Goal: Transaction & Acquisition: Purchase product/service

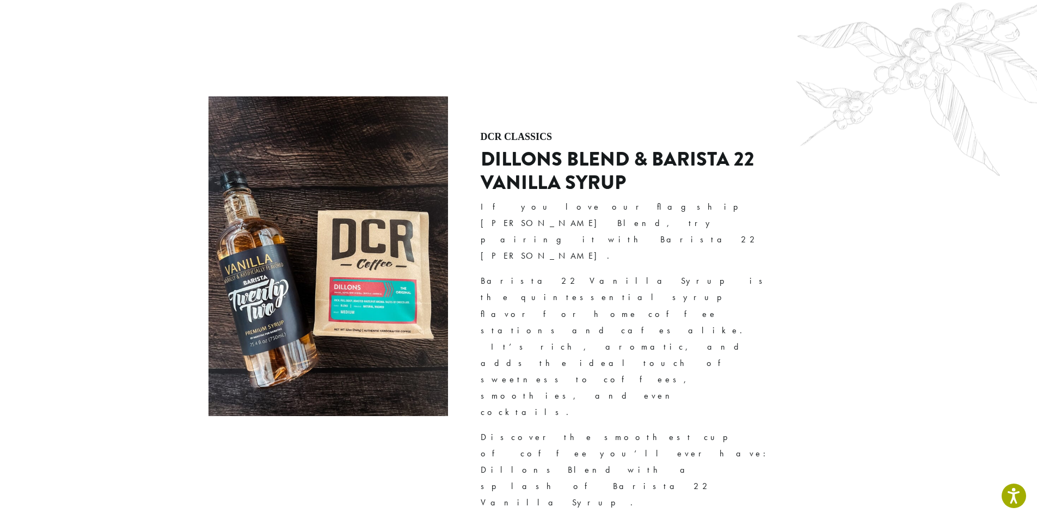
scroll to position [2688, 0]
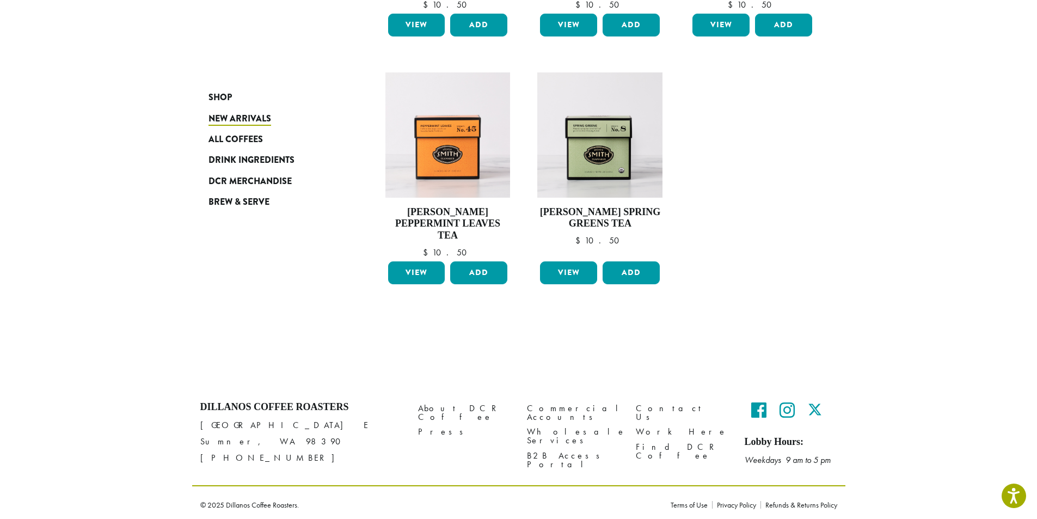
scroll to position [830, 0]
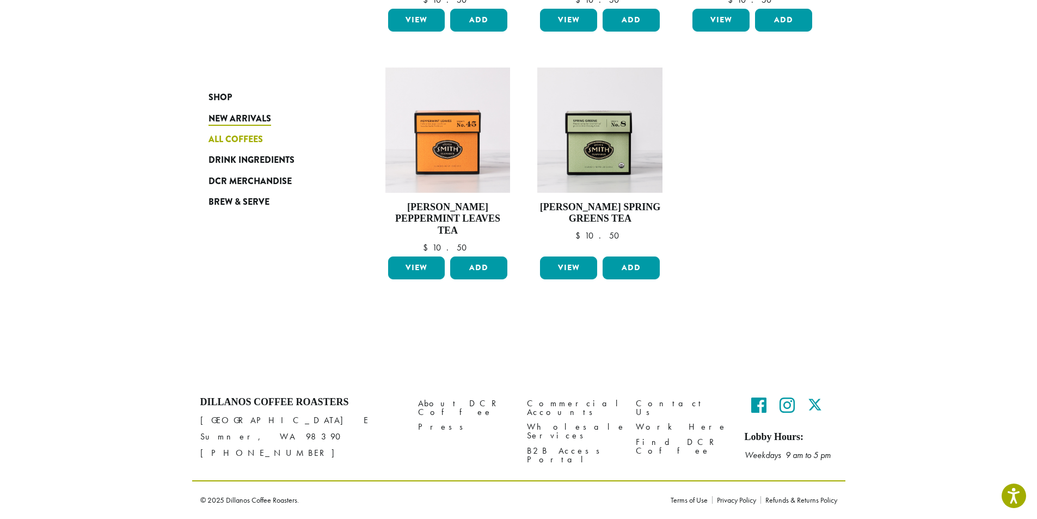
click at [260, 144] on span "All Coffees" at bounding box center [236, 140] width 54 height 14
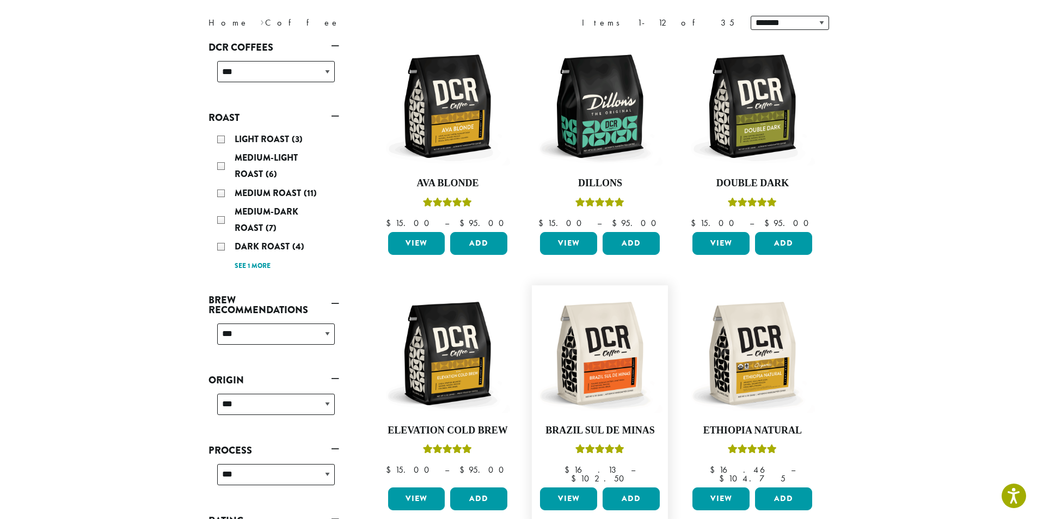
scroll to position [327, 0]
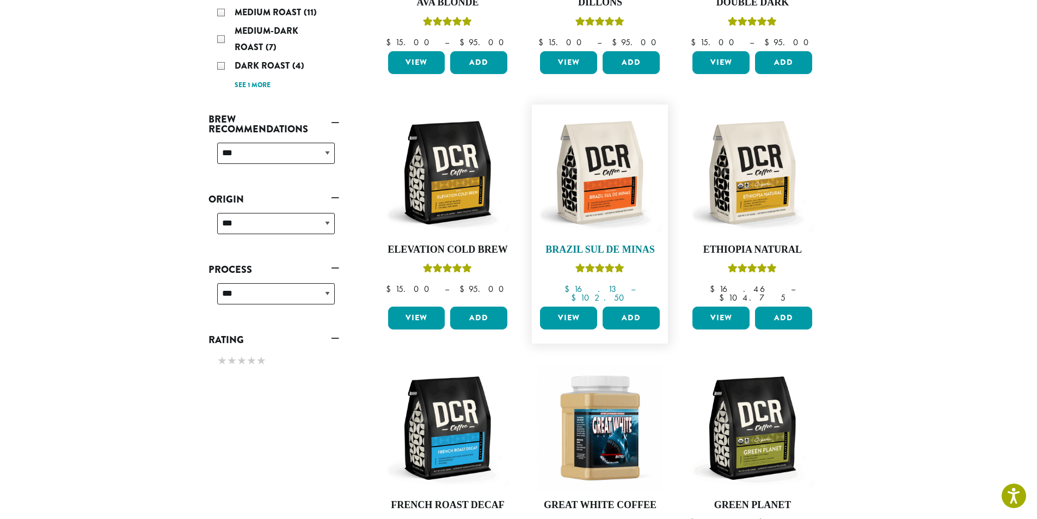
click at [616, 209] on img at bounding box center [599, 172] width 125 height 125
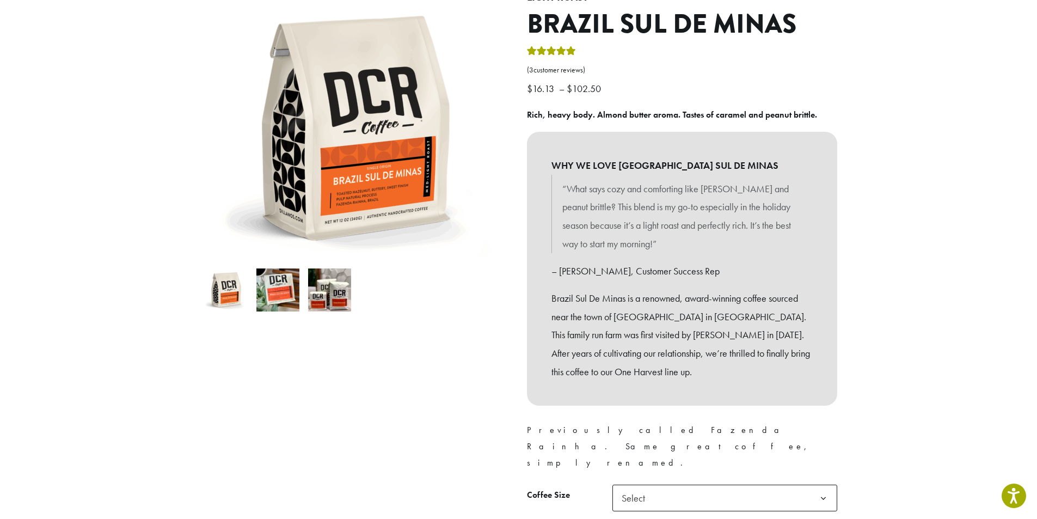
scroll to position [163, 0]
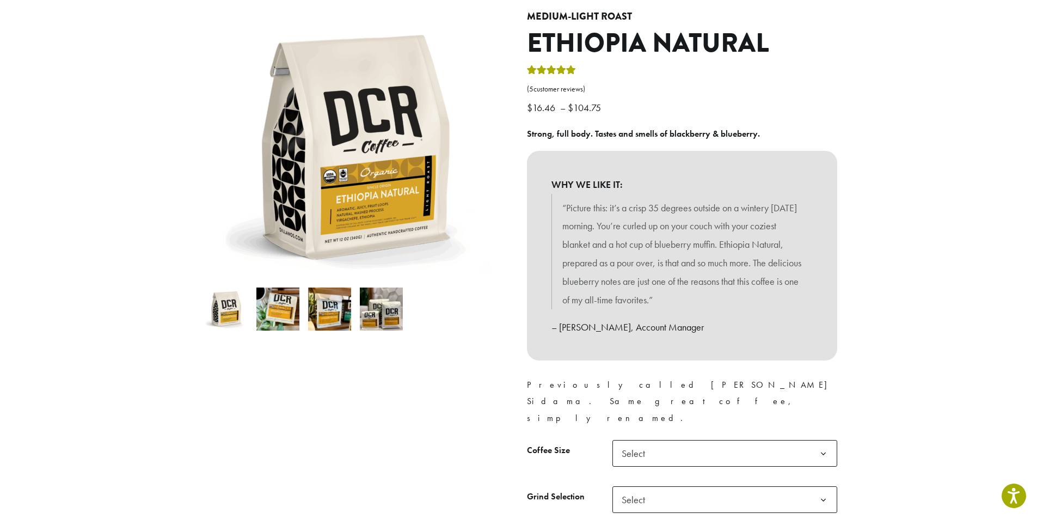
scroll to position [163, 0]
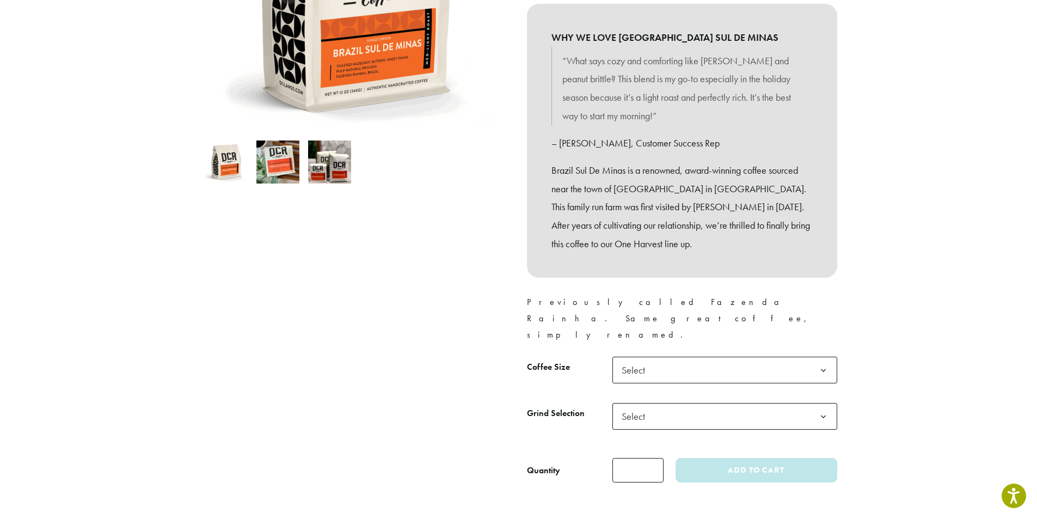
scroll to position [272, 0]
